Goal: Information Seeking & Learning: Learn about a topic

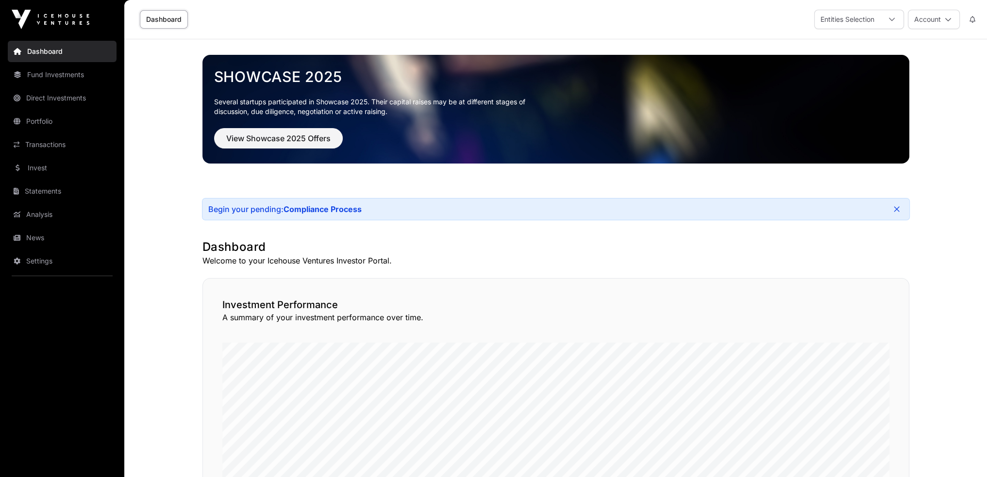
scroll to position [49, 0]
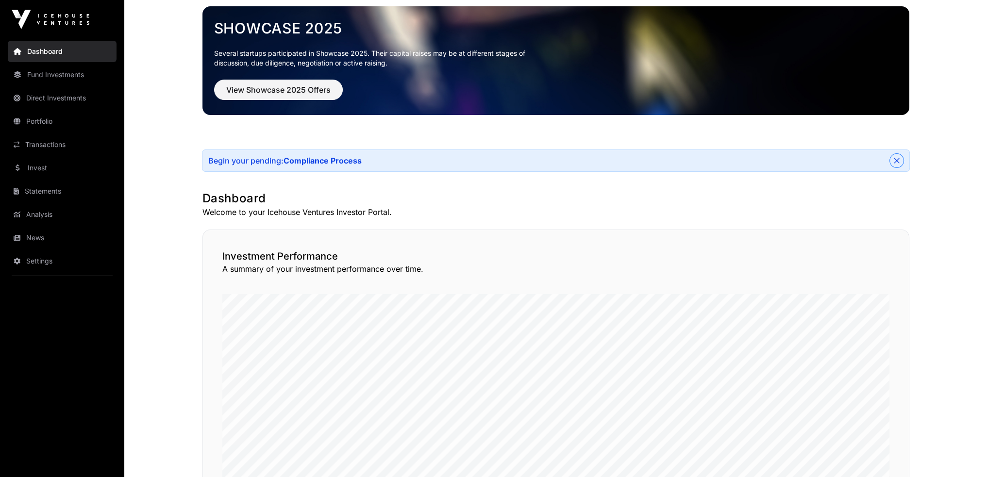
click at [896, 160] on icon "Close" at bounding box center [895, 160] width 5 height 5
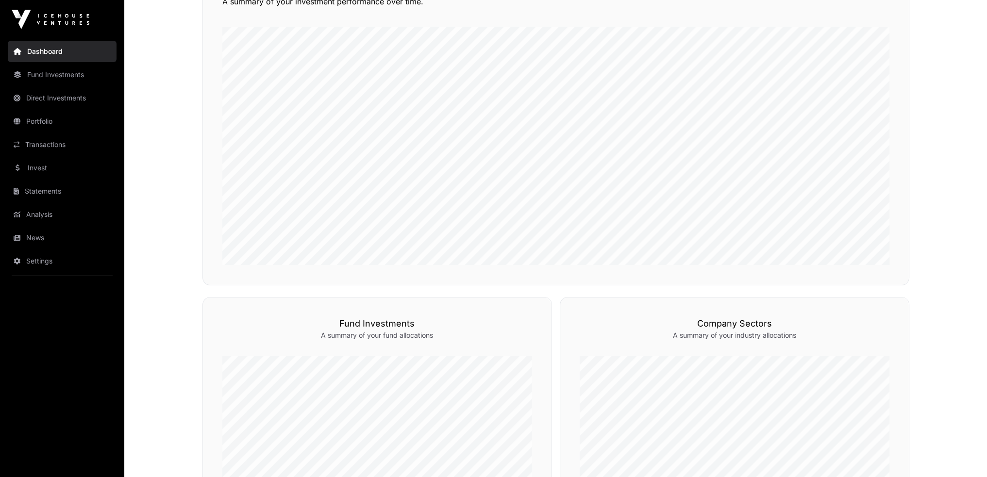
scroll to position [157, 0]
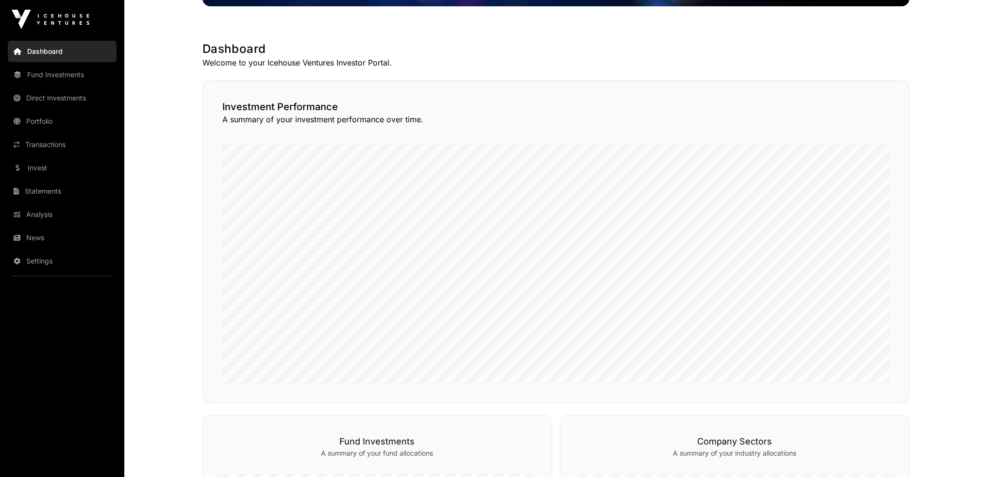
click at [54, 97] on link "Direct Investments" at bounding box center [62, 97] width 109 height 21
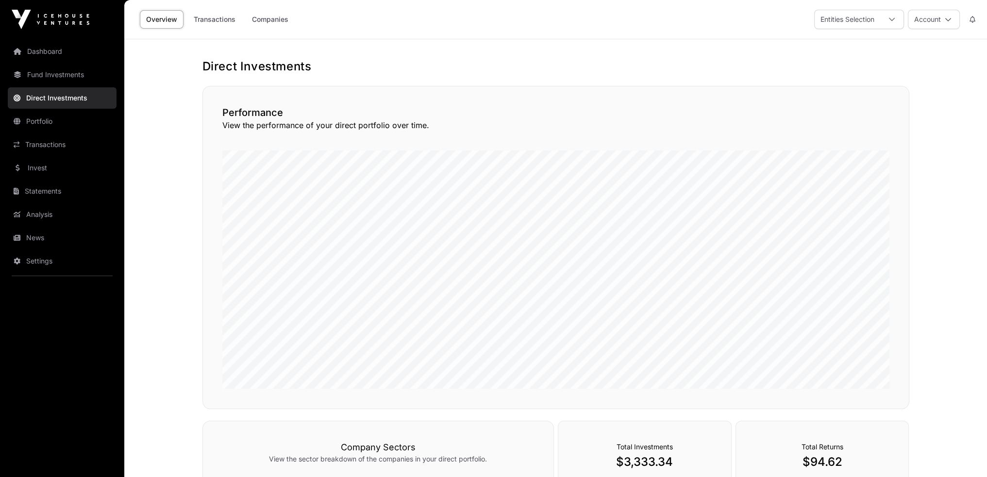
click at [217, 19] on link "Transactions" at bounding box center [214, 19] width 54 height 18
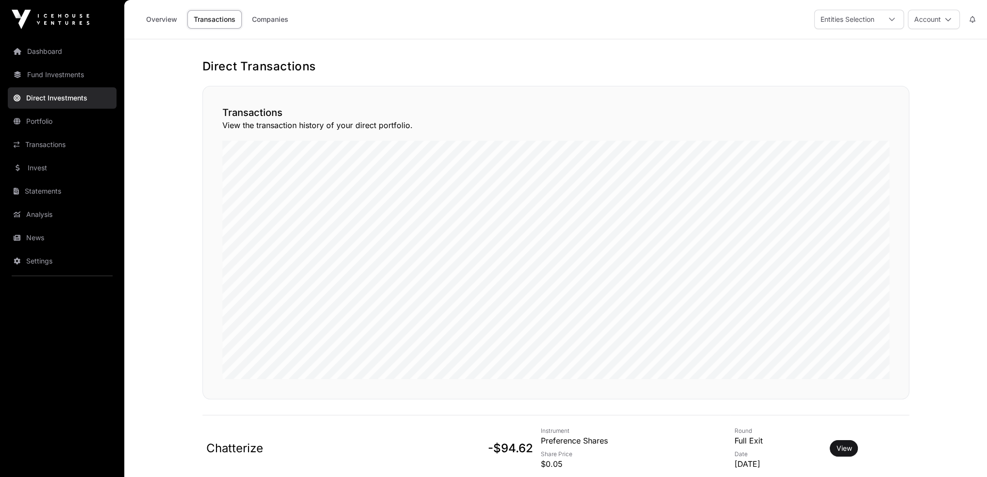
click at [43, 147] on link "Transactions" at bounding box center [62, 144] width 109 height 21
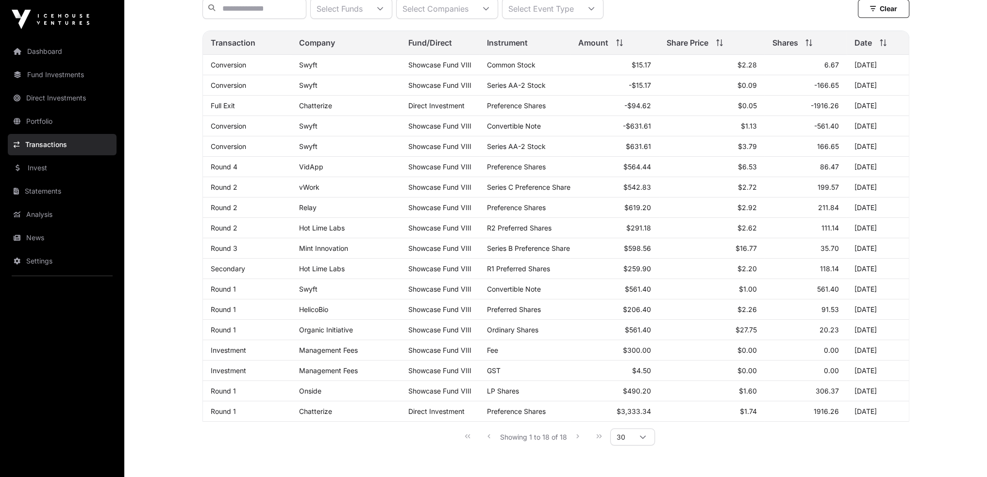
scroll to position [146, 0]
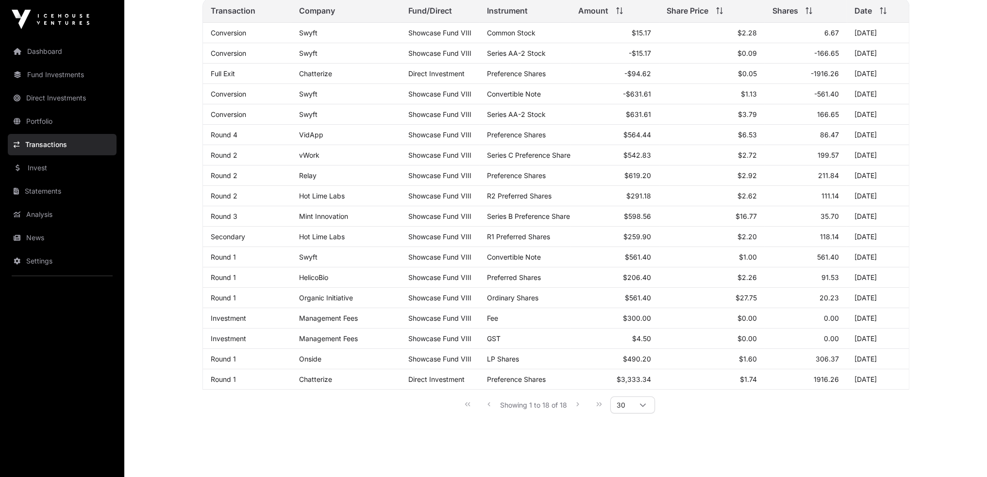
click at [330, 219] on link "Mint Innovation" at bounding box center [323, 216] width 49 height 8
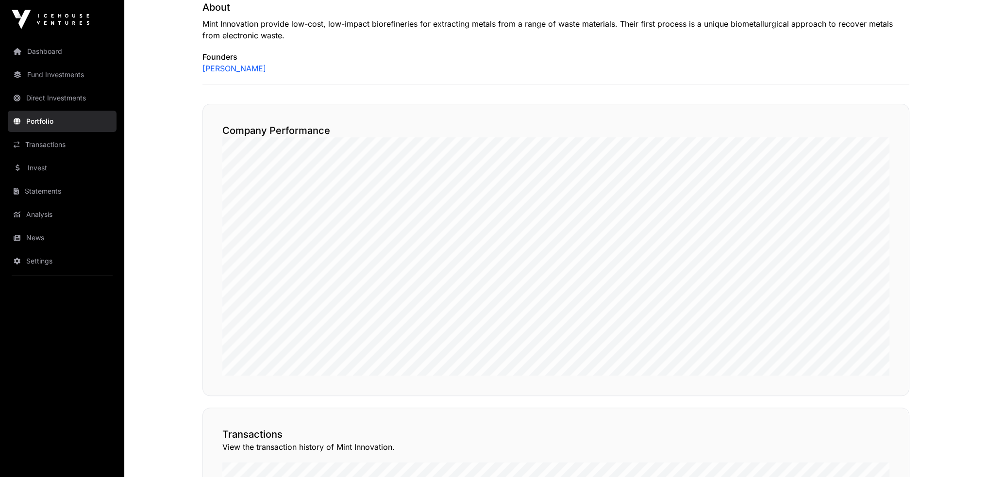
scroll to position [103, 0]
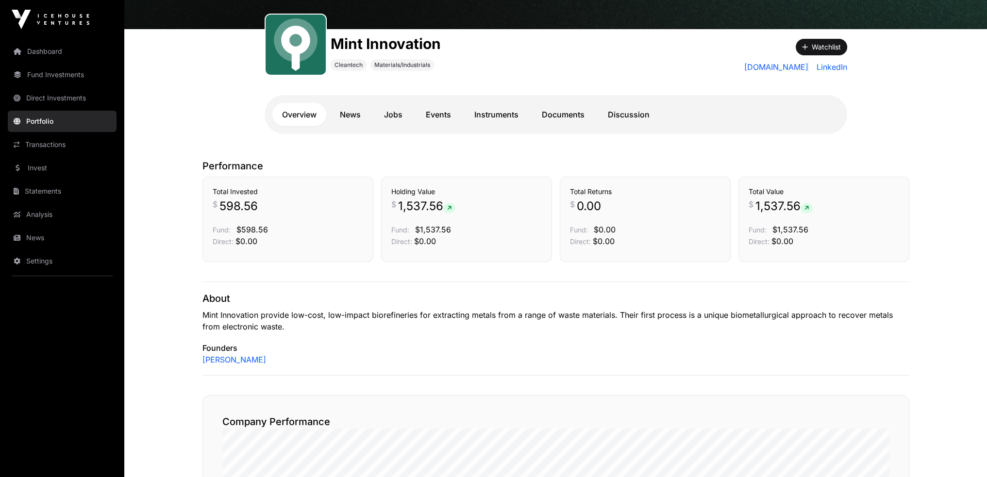
click at [346, 114] on link "News" at bounding box center [350, 114] width 40 height 23
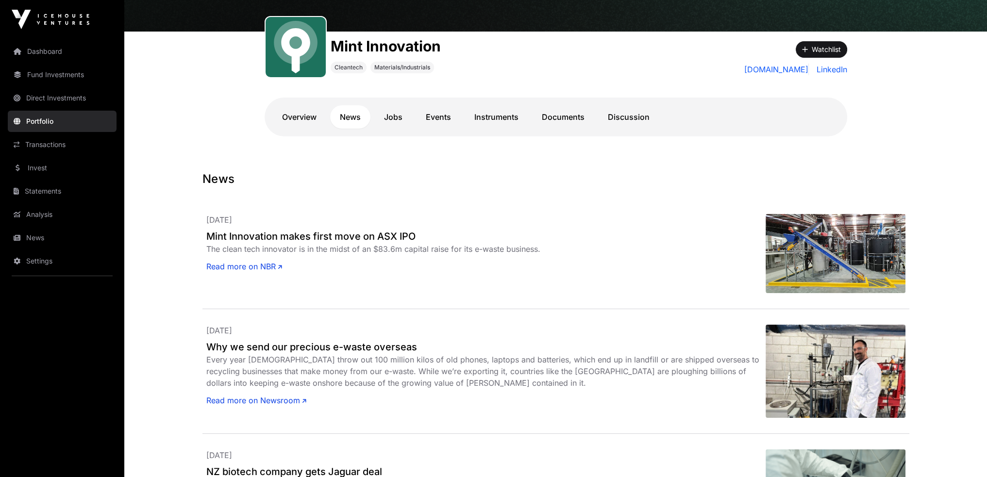
scroll to position [103, 0]
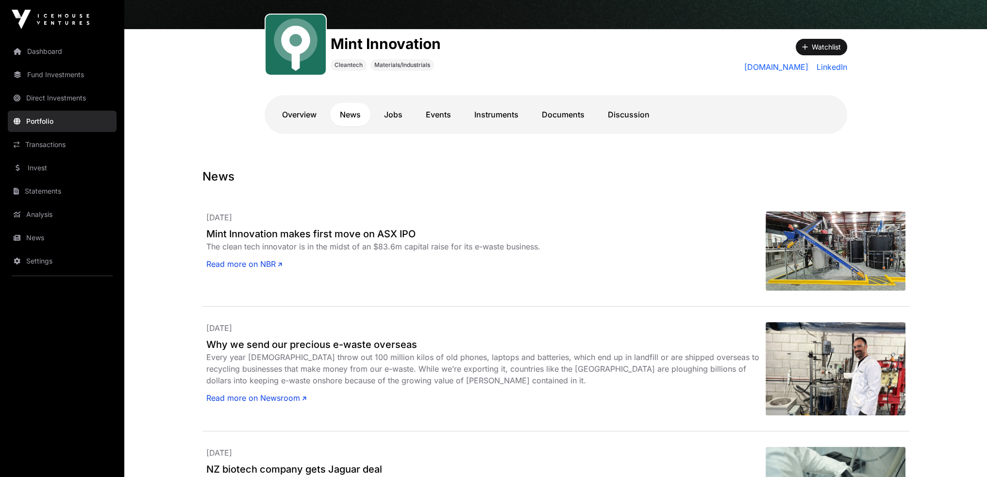
click at [380, 231] on h2 "Mint Innovation makes first move on ASX IPO" at bounding box center [485, 234] width 559 height 14
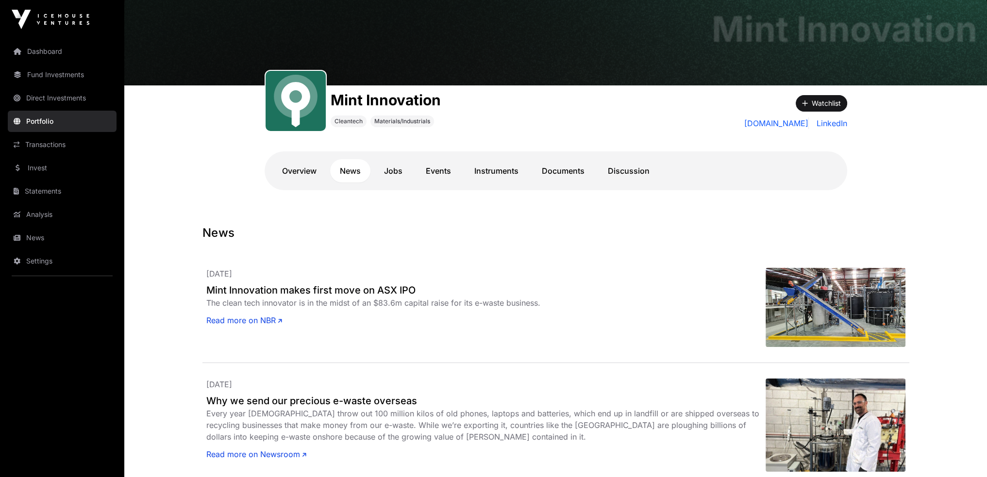
scroll to position [0, 0]
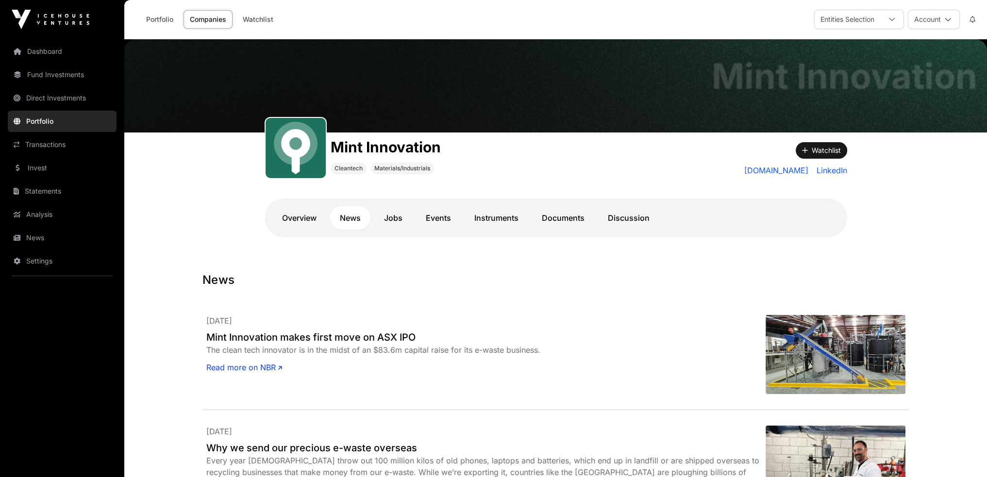
click at [164, 21] on link "Portfolio" at bounding box center [160, 19] width 40 height 18
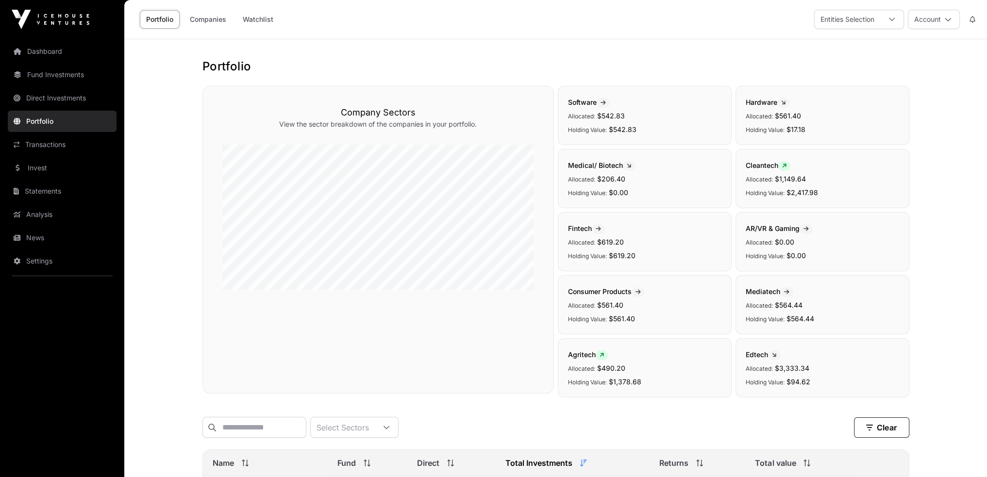
click at [611, 60] on h1 "Portfolio" at bounding box center [555, 67] width 707 height 16
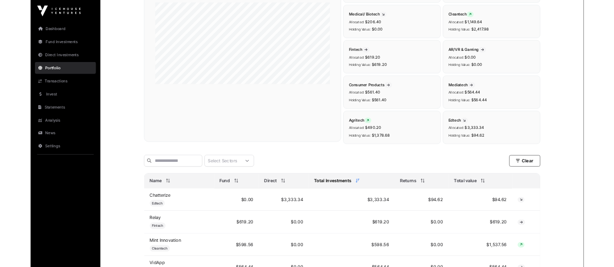
scroll to position [146, 0]
